Goal: Information Seeking & Learning: Learn about a topic

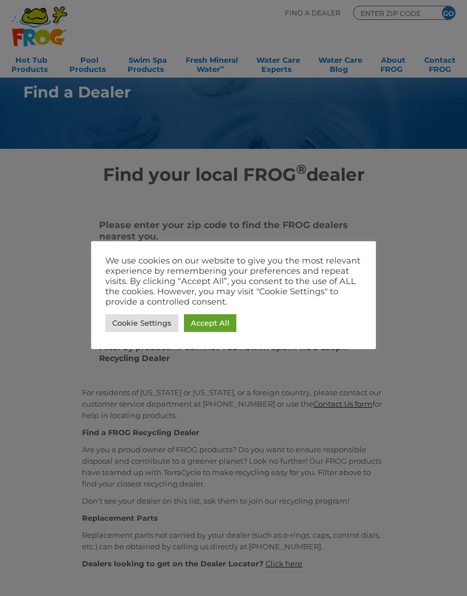
click at [215, 317] on link "Accept All" at bounding box center [210, 323] width 52 height 18
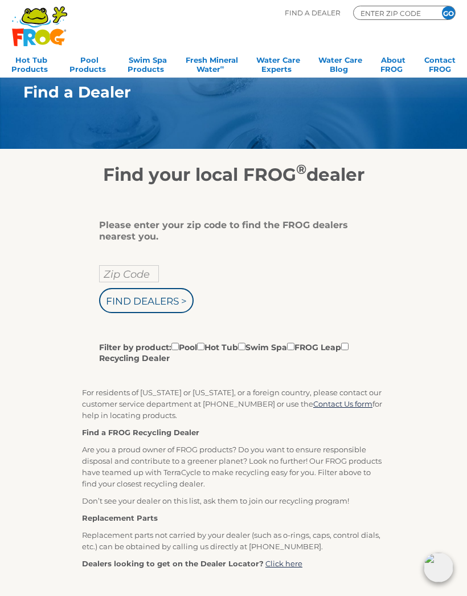
click at [127, 274] on input "Zip Code" at bounding box center [129, 273] width 60 height 17
type input "Zip Code"
click at [124, 277] on input "text" at bounding box center [129, 273] width 60 height 17
type input "33952"
click at [158, 294] on input "Find Dealers >" at bounding box center [146, 300] width 95 height 25
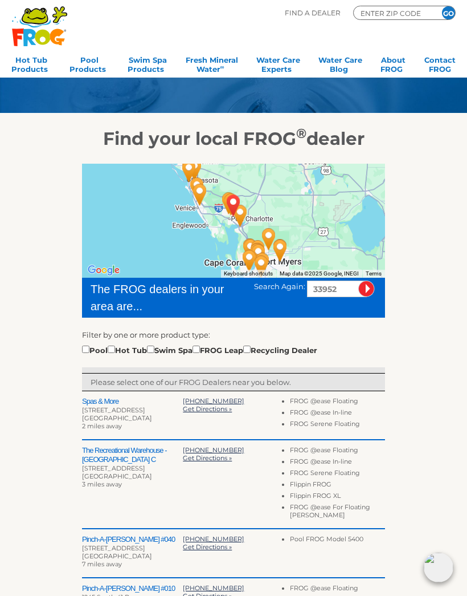
scroll to position [23, 0]
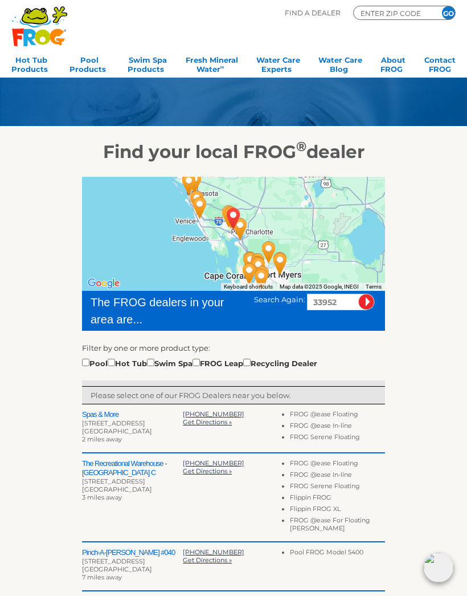
click at [95, 362] on div "Pool Hot Tub Swim Spa FROG Leap Recycling Dealer" at bounding box center [199, 362] width 235 height 13
click at [94, 363] on div "Pool Hot Tub Swim Spa FROG Leap Recycling Dealer" at bounding box center [199, 362] width 235 height 13
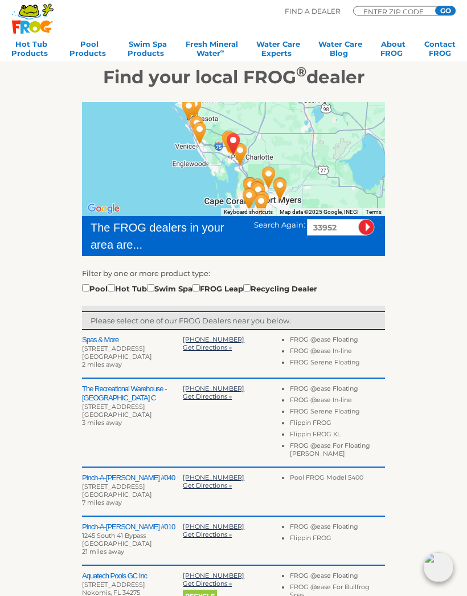
scroll to position [97, 0]
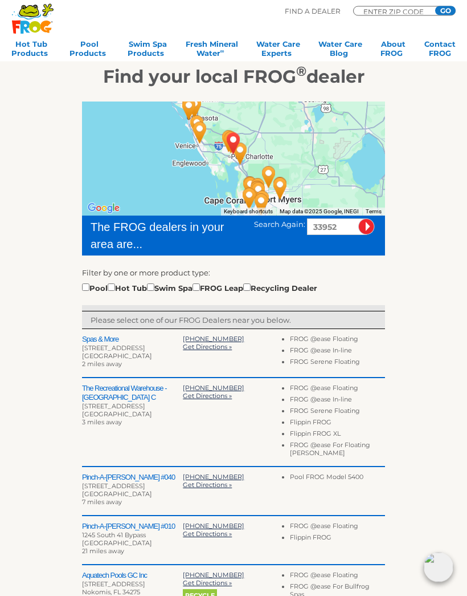
click at [83, 286] on input "checkbox" at bounding box center [85, 287] width 7 height 7
checkbox input "true"
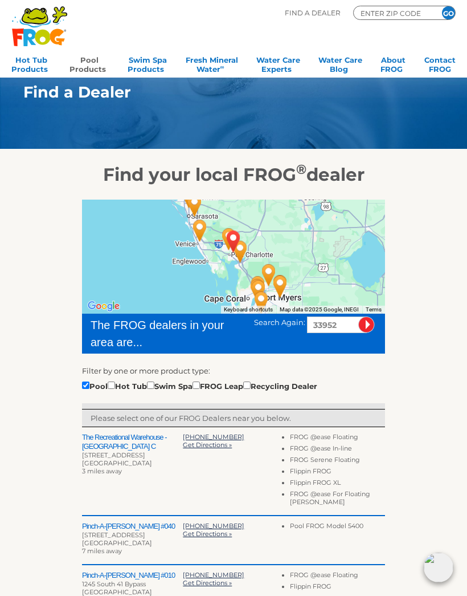
click at [92, 60] on link "Pool Products" at bounding box center [90, 63] width 40 height 23
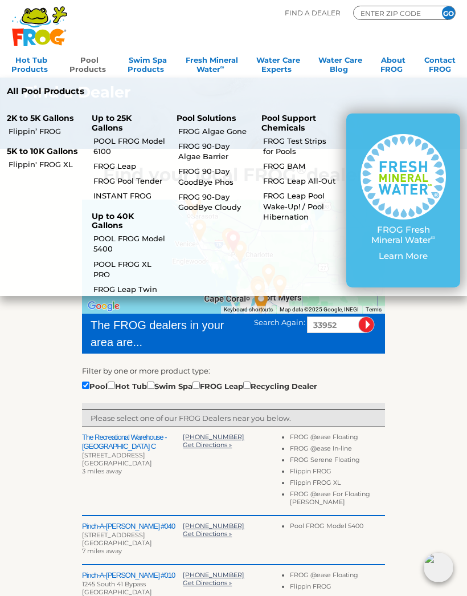
click at [51, 159] on link "Flippin' FROG XL" at bounding box center [46, 164] width 74 height 10
